Goal: Transaction & Acquisition: Purchase product/service

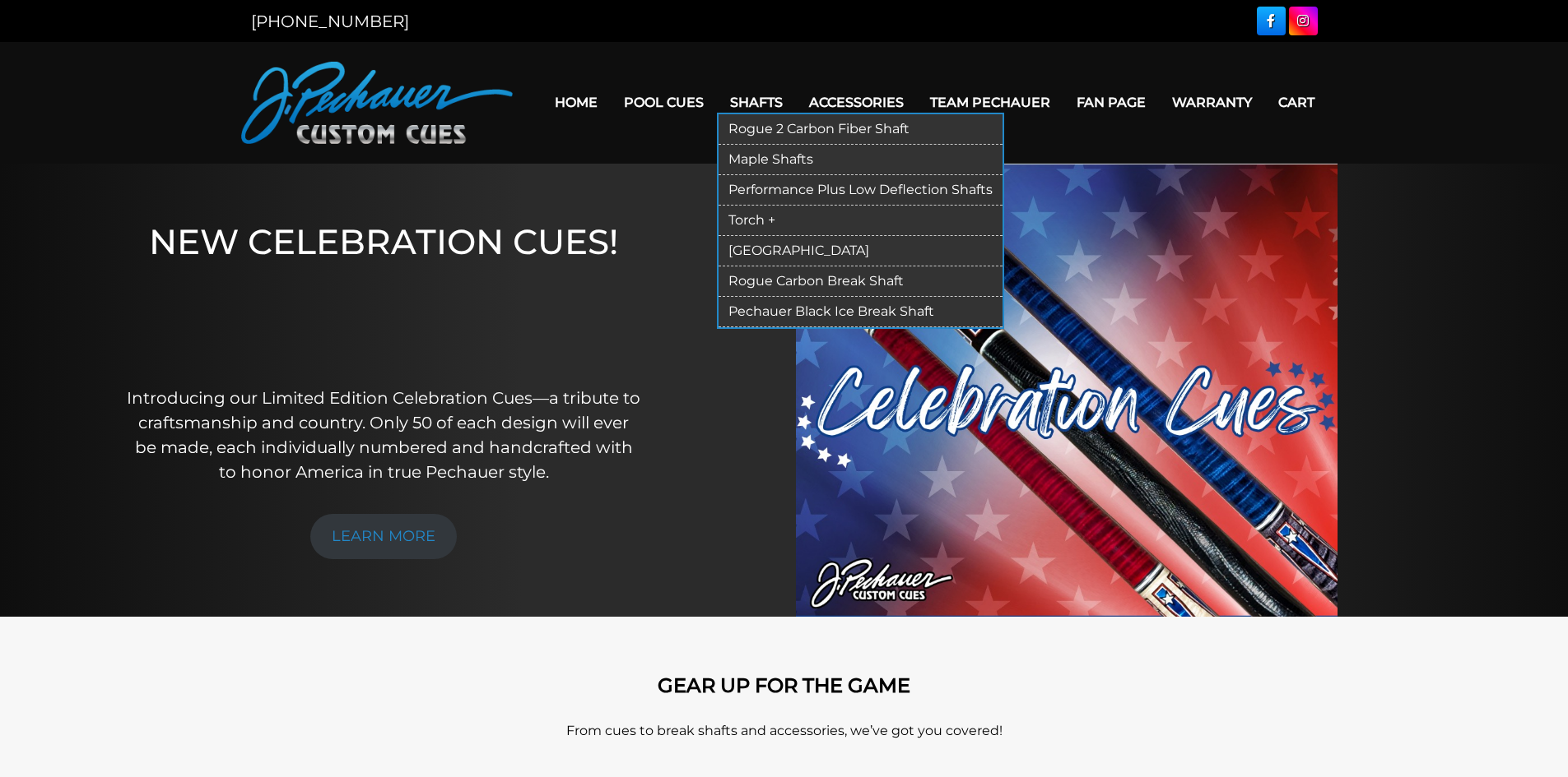
click at [832, 307] on link "Pechauer Black Ice Break Shaft" at bounding box center [860, 312] width 284 height 31
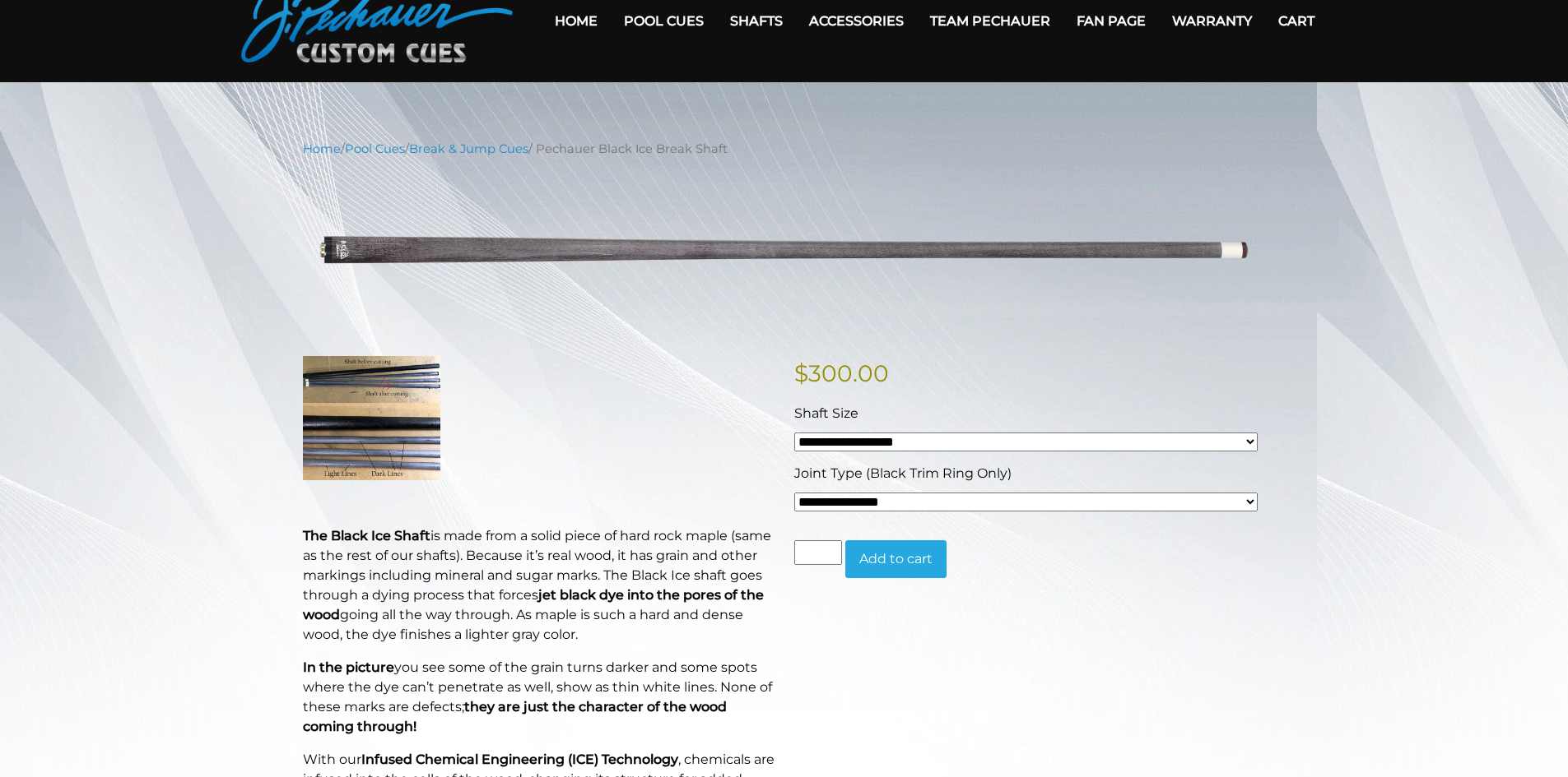
scroll to position [82, 0]
click at [1249, 498] on select "**********" at bounding box center [1025, 501] width 463 height 19
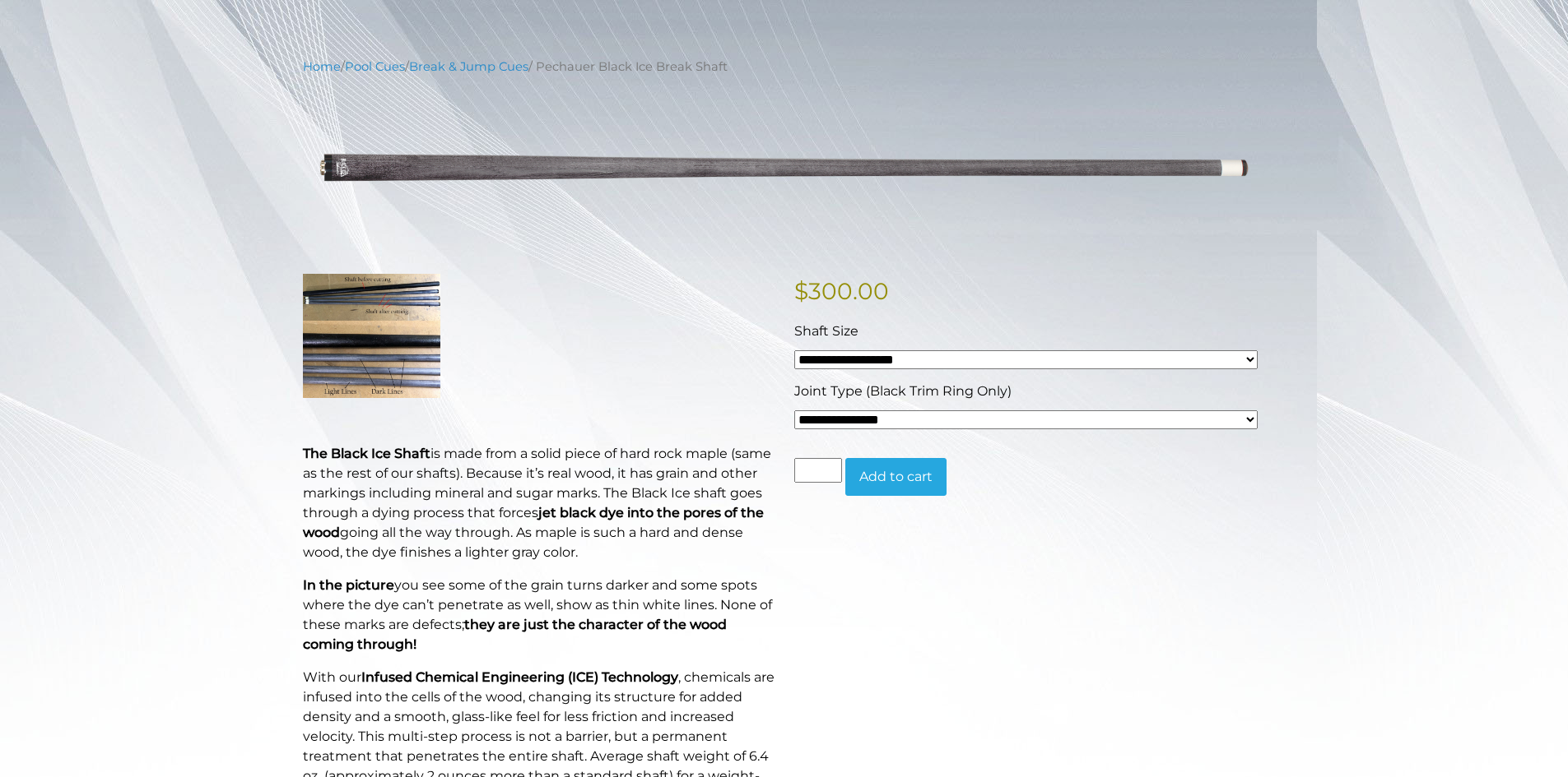
scroll to position [165, 0]
click at [1246, 417] on select "**********" at bounding box center [1025, 419] width 463 height 19
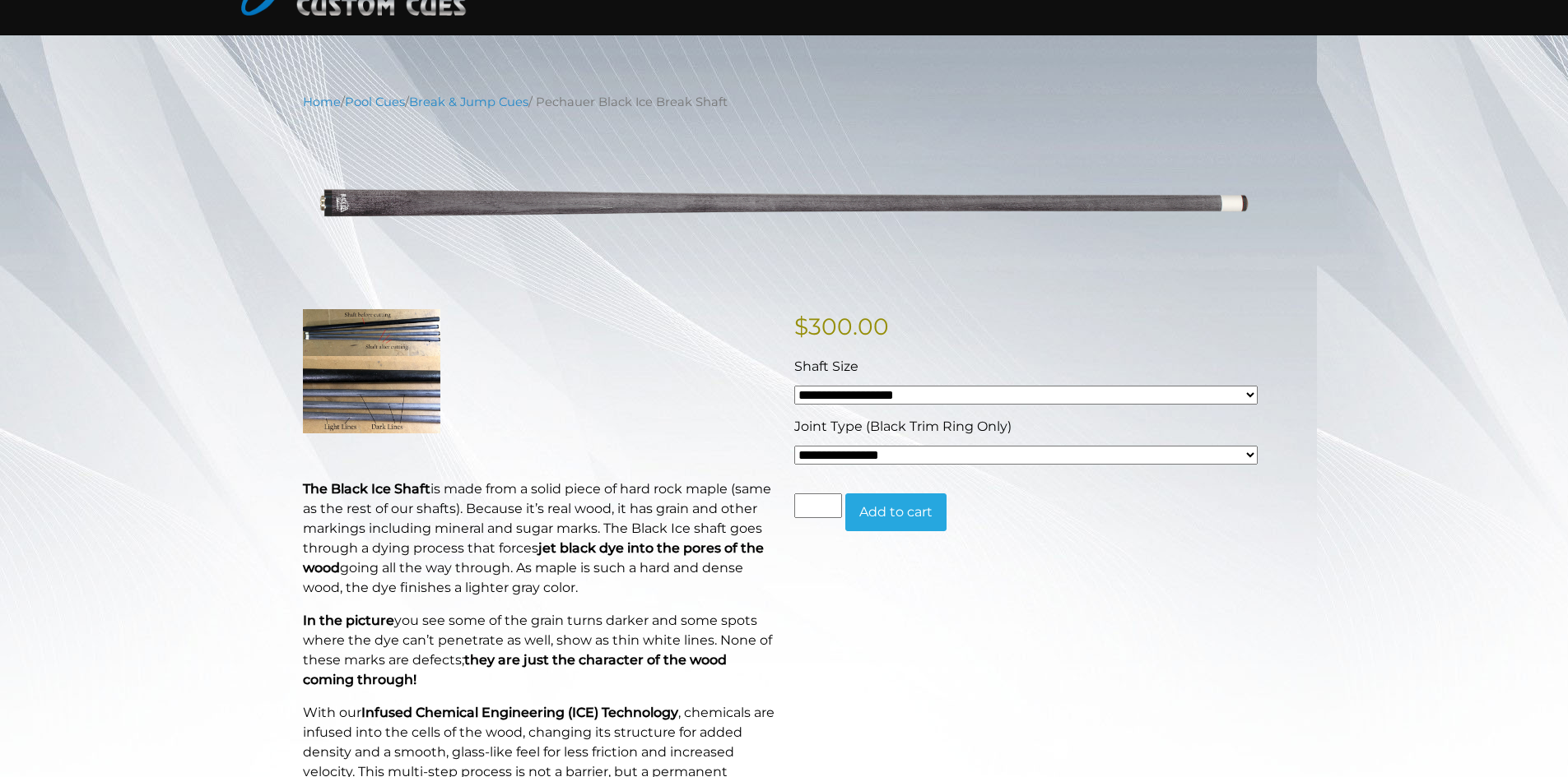
scroll to position [0, 0]
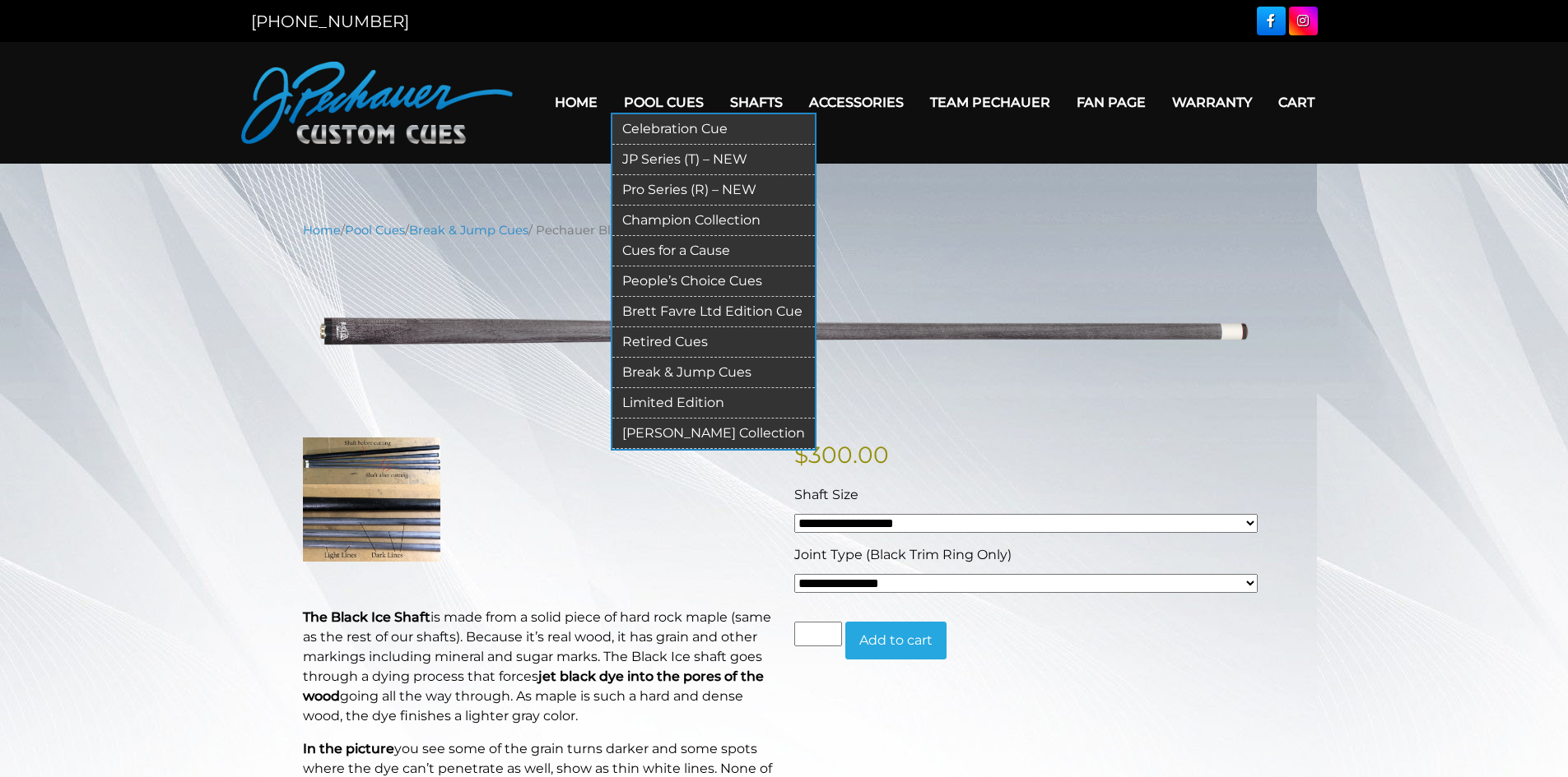
click at [661, 371] on link "Break & Jump Cues" at bounding box center [713, 373] width 202 height 31
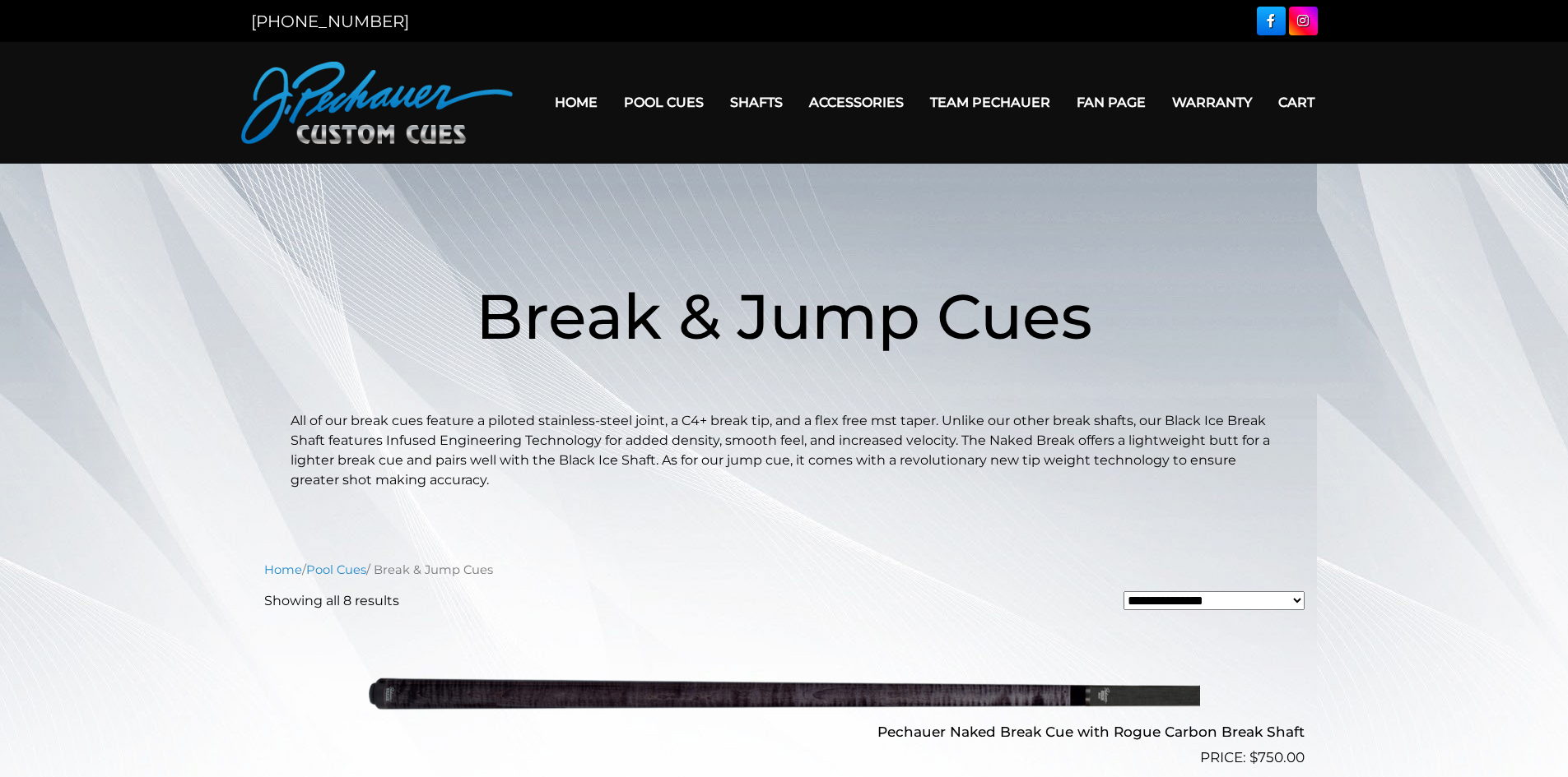
click at [378, 95] on img at bounding box center [377, 102] width 271 height 82
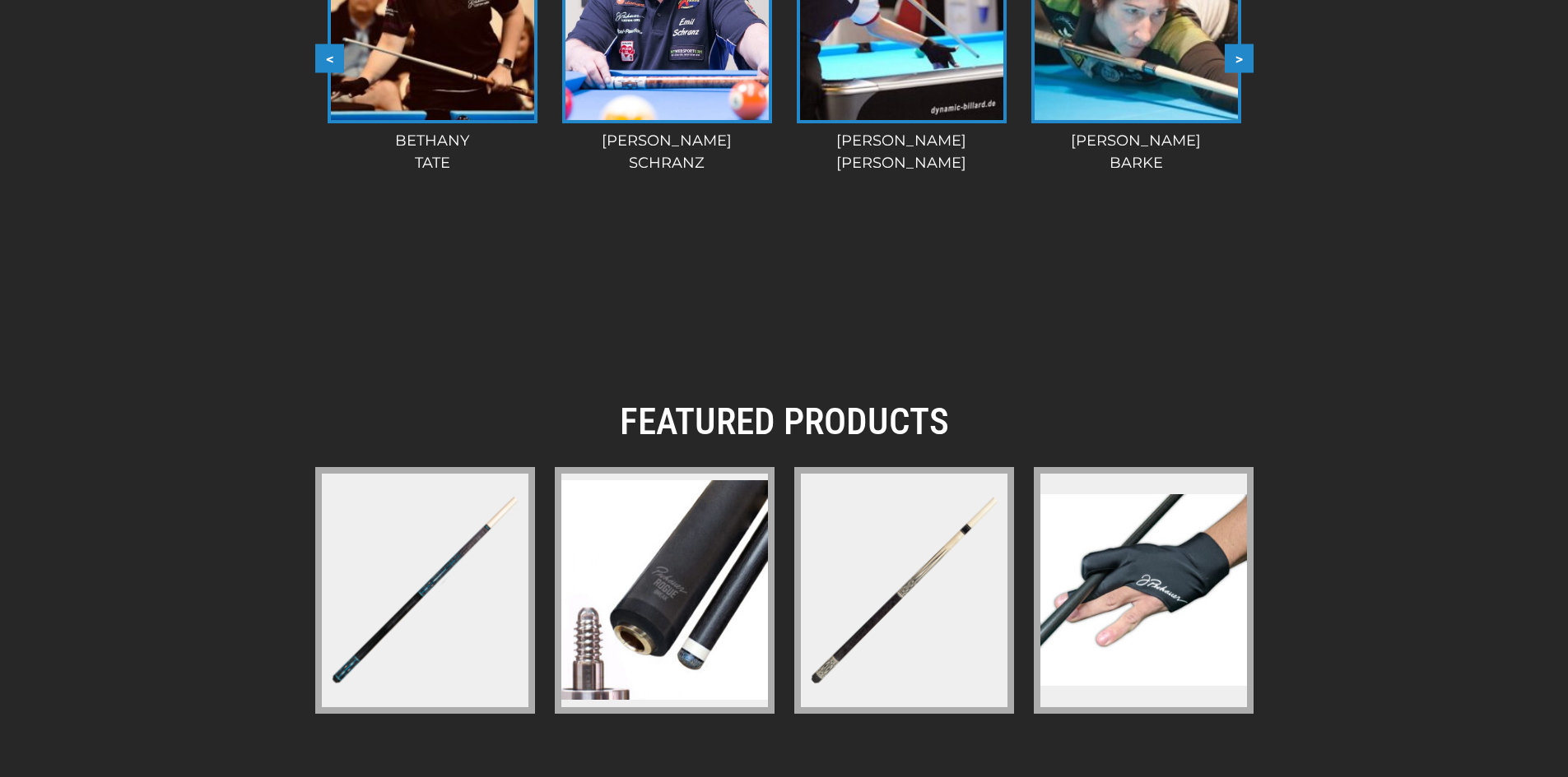
scroll to position [2391, 0]
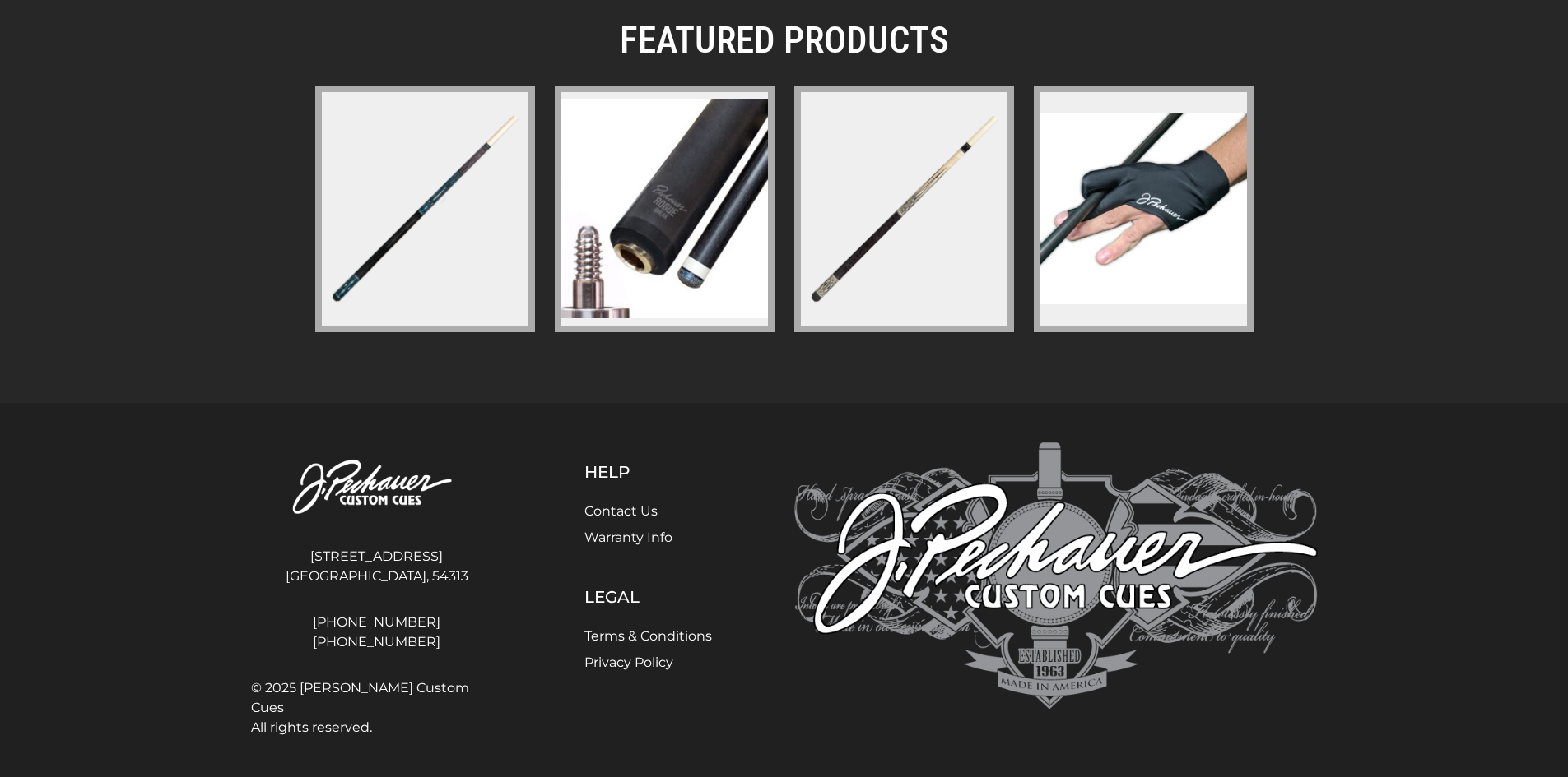
click at [1056, 555] on img at bounding box center [1056, 576] width 524 height 267
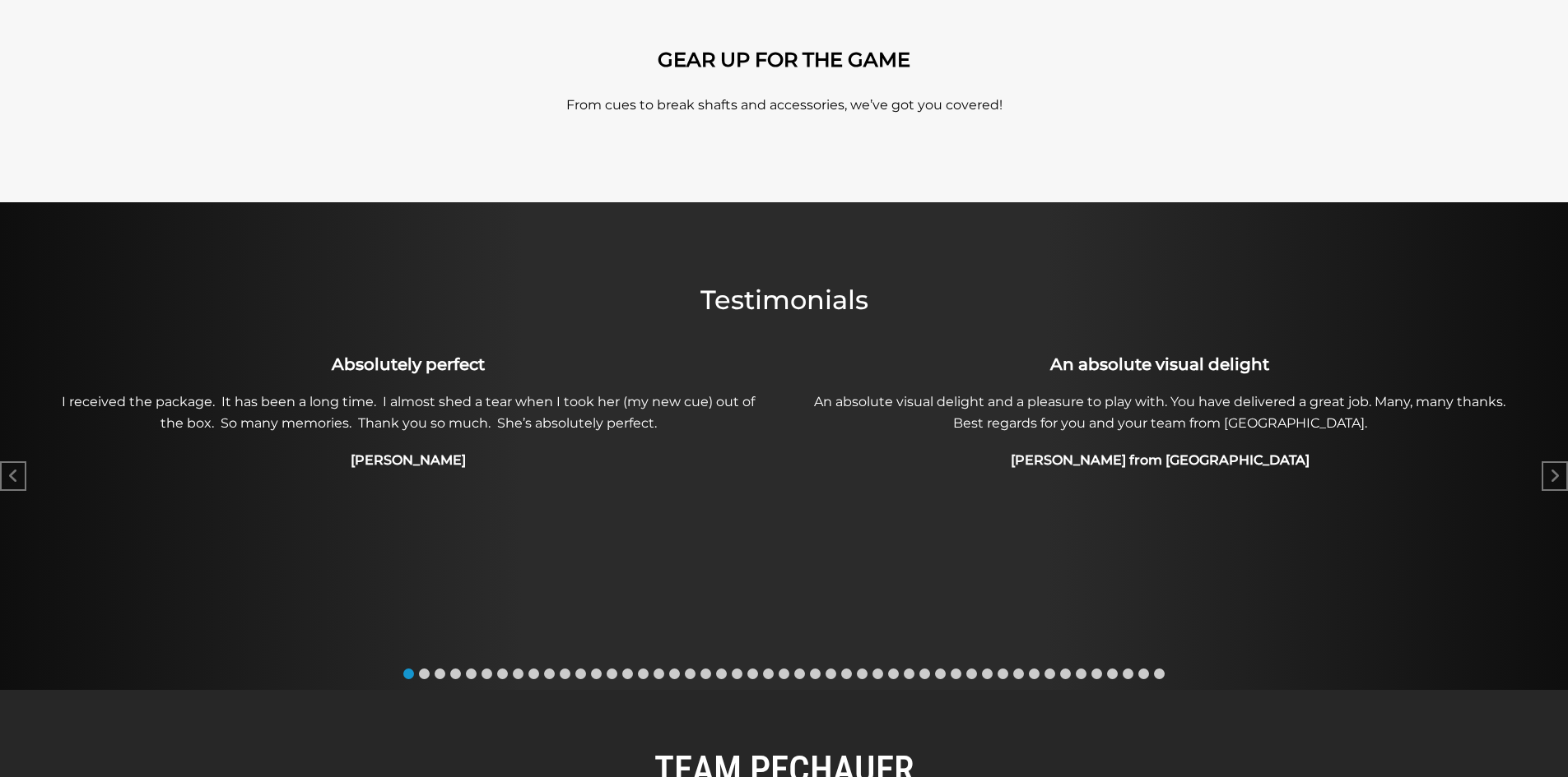
scroll to position [0, 0]
